Goal: Find specific page/section: Find specific page/section

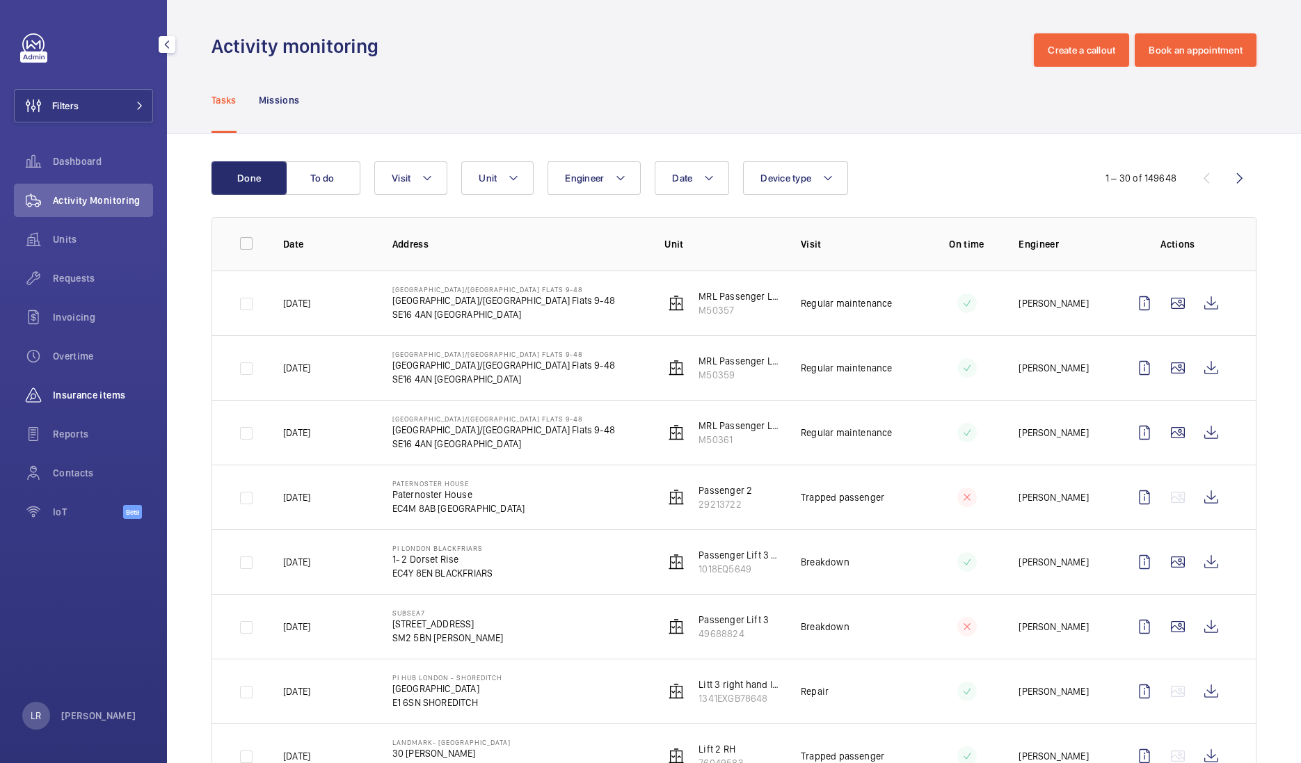
click at [90, 404] on div "Insurance items" at bounding box center [83, 395] width 139 height 33
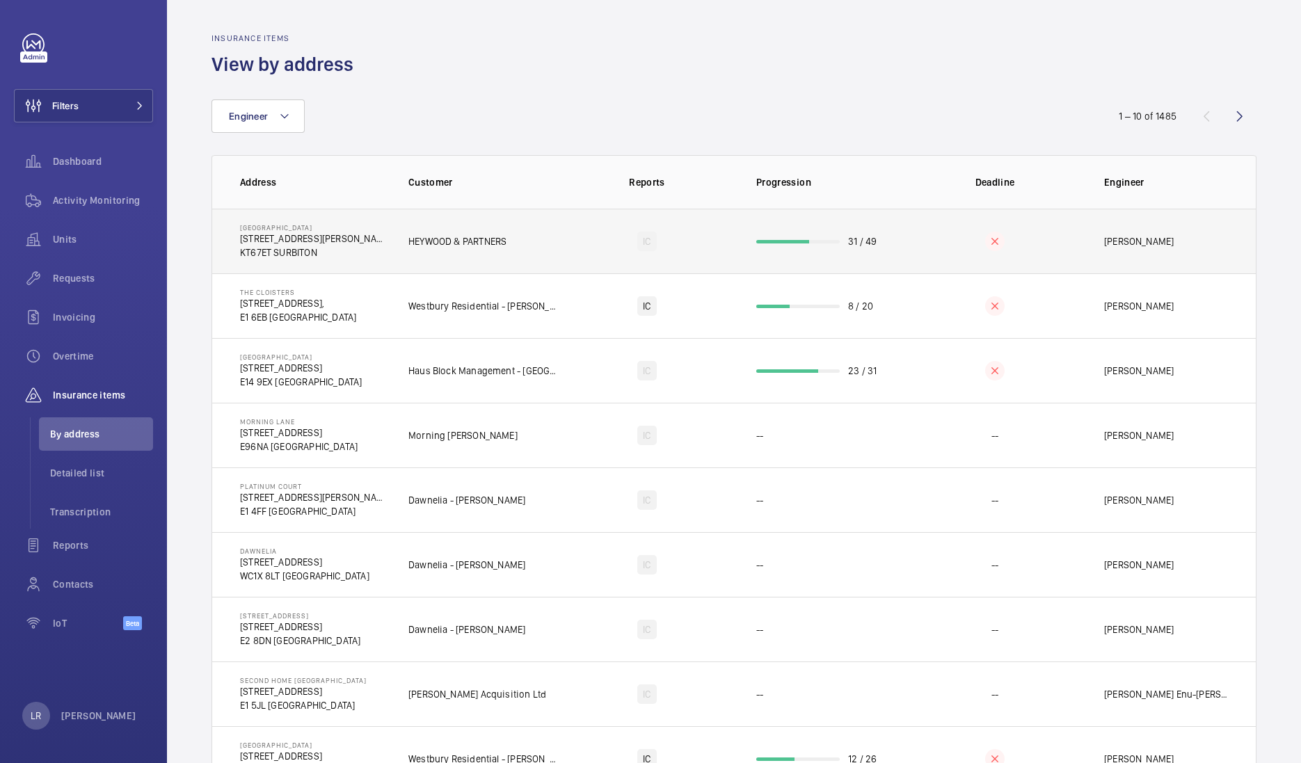
click at [375, 248] on td "[GEOGRAPHIC_DATA] [STREET_ADDRESS][PERSON_NAME]" at bounding box center [299, 241] width 174 height 65
